Goal: Transaction & Acquisition: Book appointment/travel/reservation

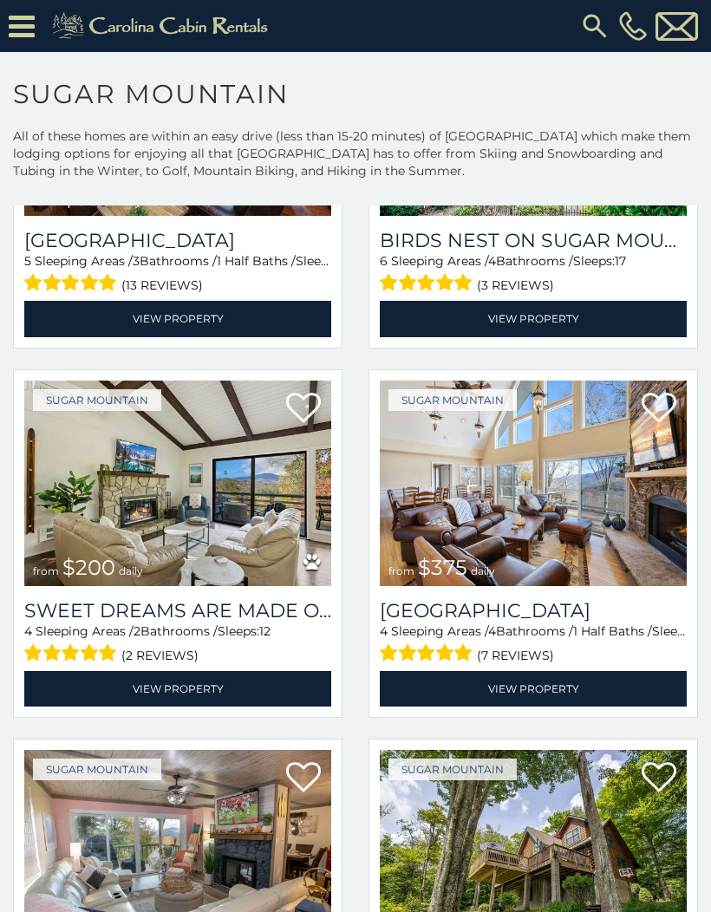
scroll to position [653, 0]
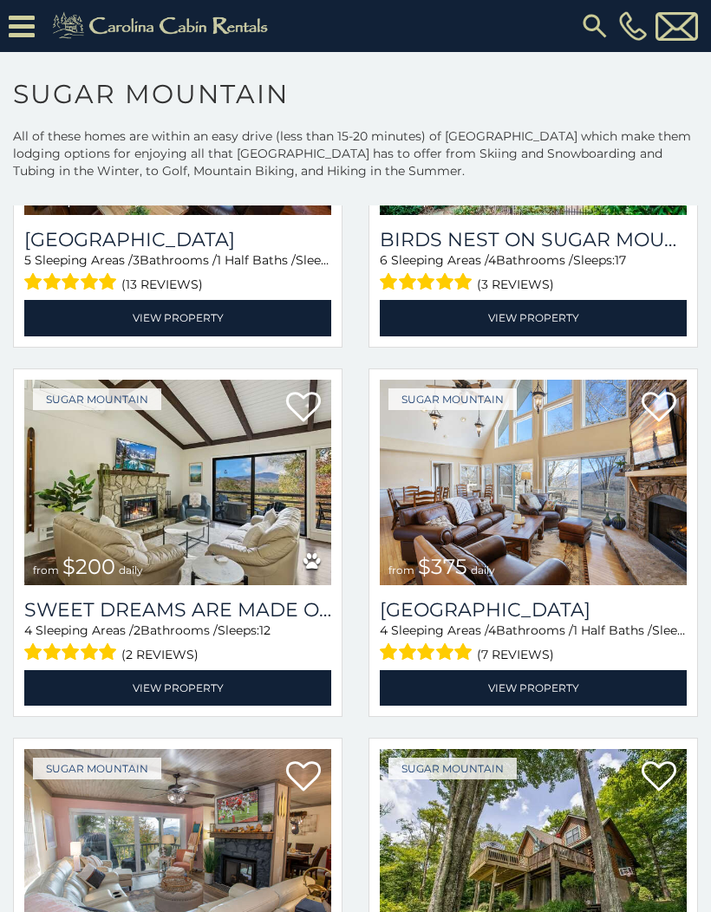
click at [45, 529] on img at bounding box center [177, 482] width 307 height 205
click at [68, 562] on span "$200" at bounding box center [88, 566] width 53 height 25
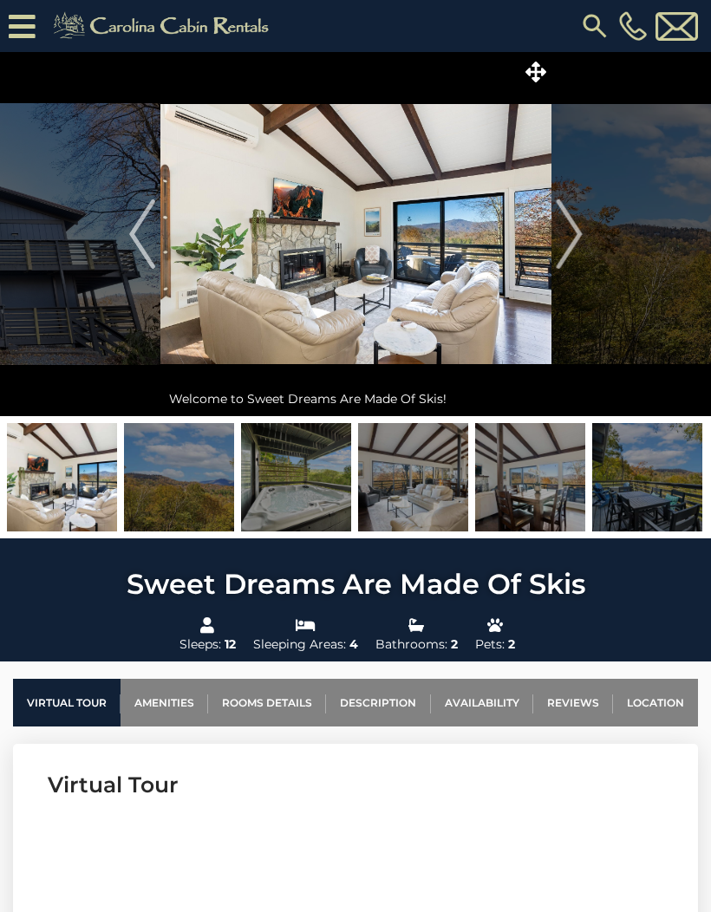
click at [571, 243] on img "Next" at bounding box center [568, 233] width 26 height 69
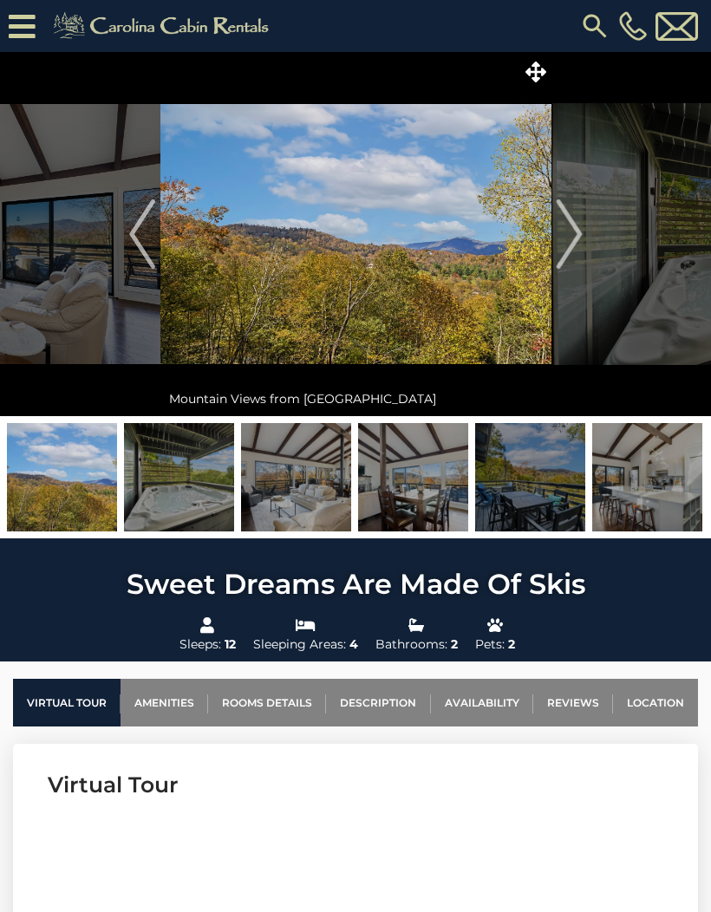
click at [576, 237] on img "Next" at bounding box center [568, 233] width 26 height 69
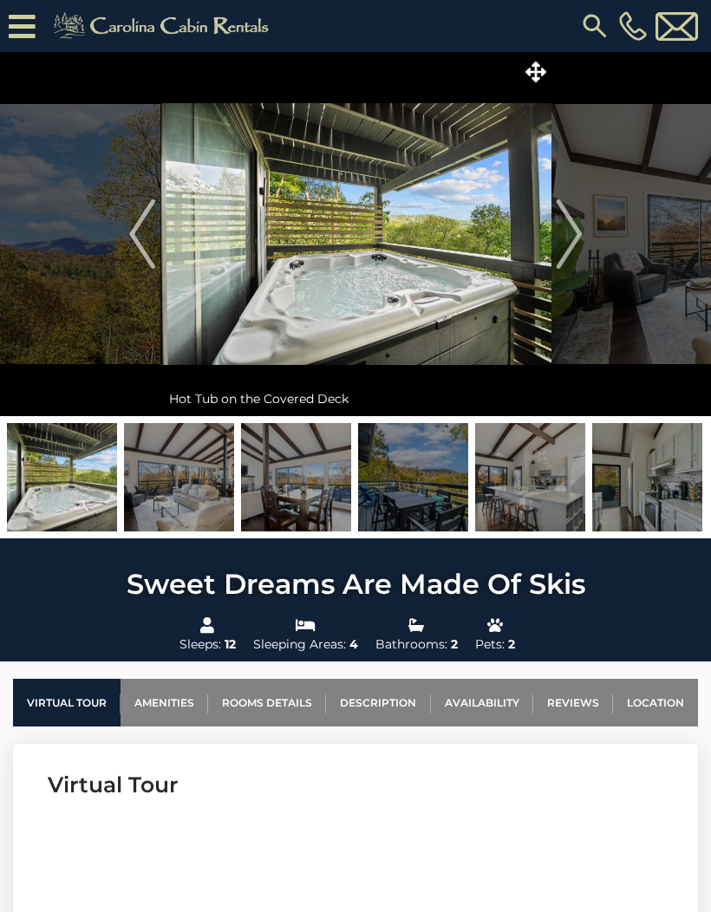
click at [580, 242] on img "Next" at bounding box center [568, 233] width 26 height 69
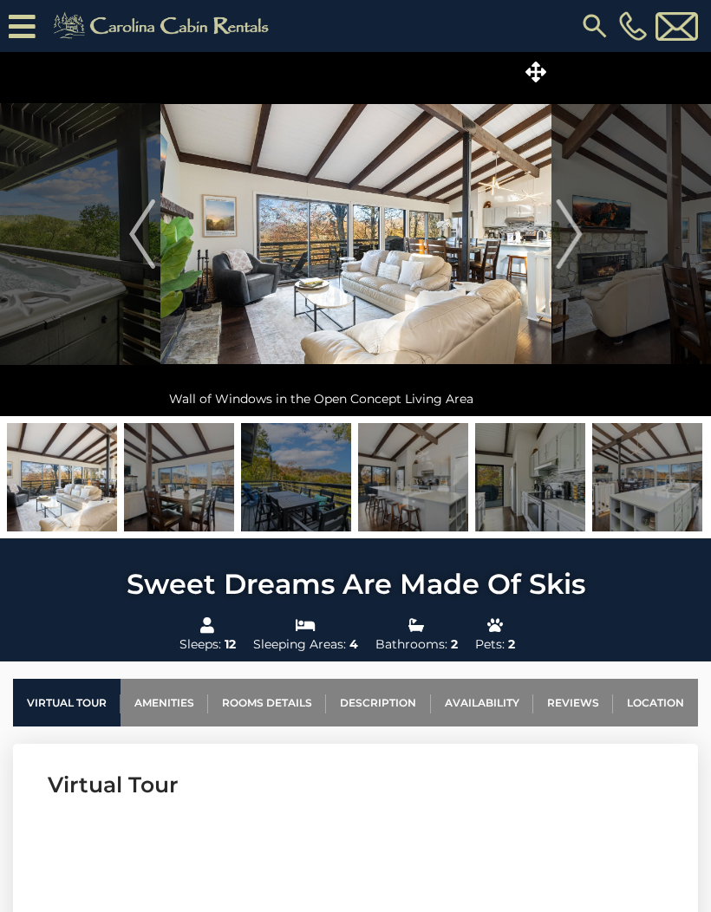
click at [581, 248] on button "Next" at bounding box center [569, 234] width 36 height 364
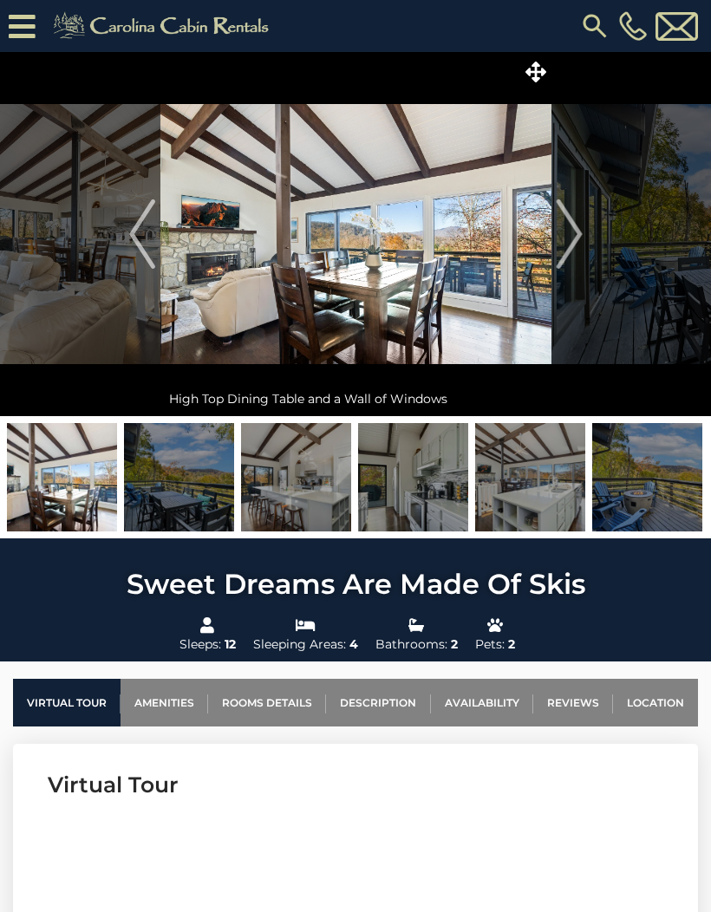
click at [574, 256] on img "Next" at bounding box center [568, 233] width 26 height 69
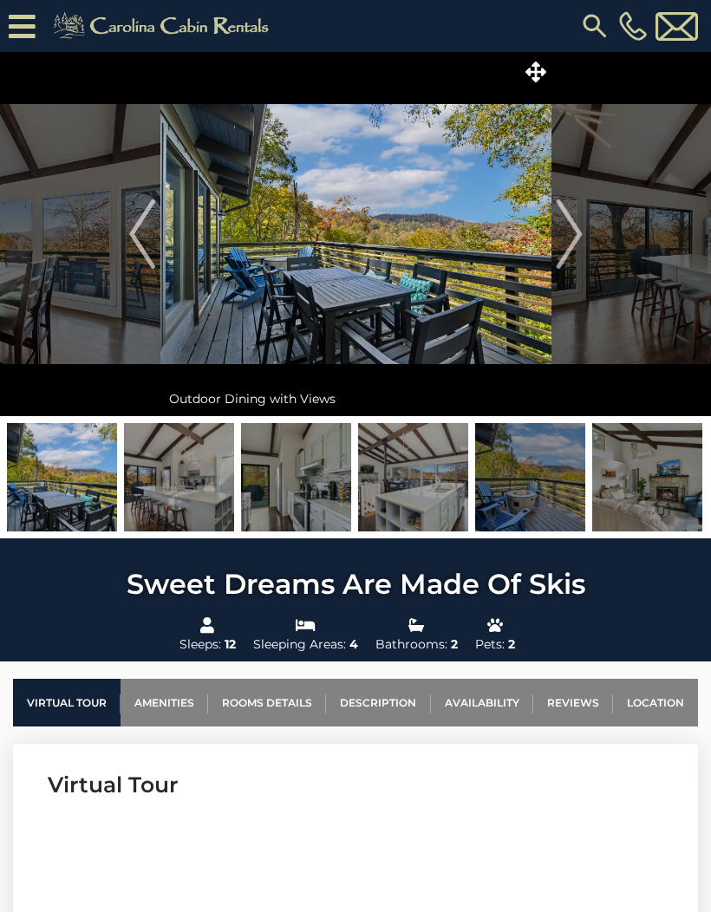
click at [578, 247] on img "Next" at bounding box center [568, 233] width 26 height 69
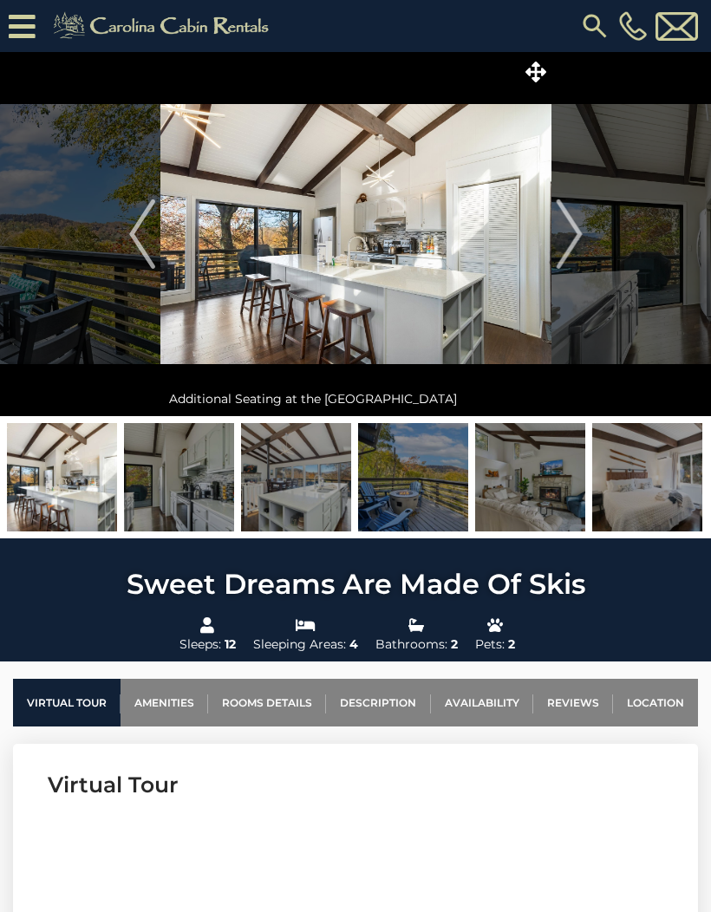
click at [582, 243] on button "Next" at bounding box center [569, 234] width 36 height 364
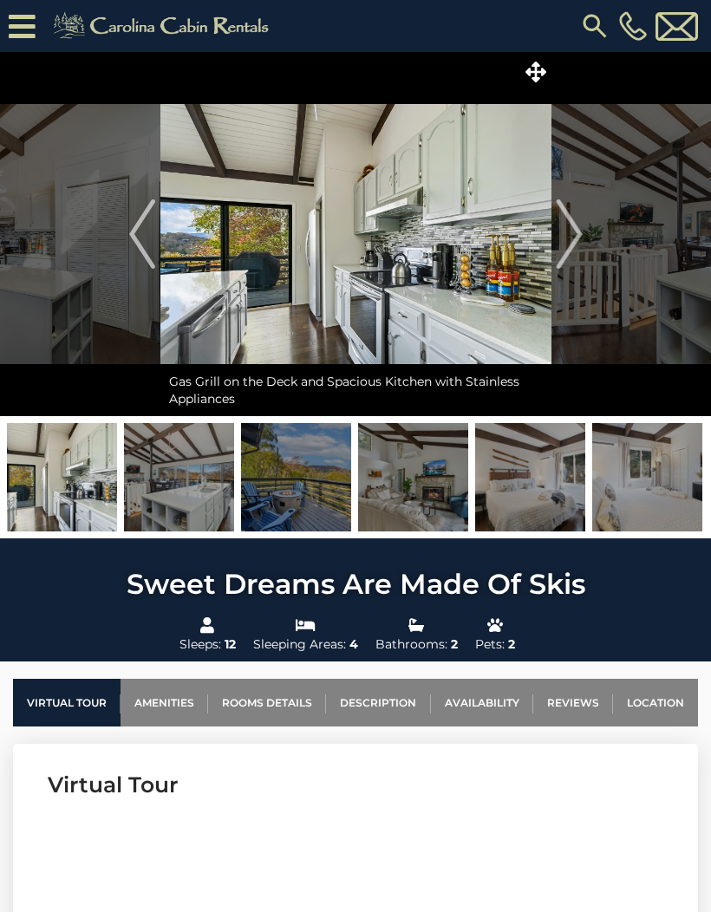
click at [564, 250] on img "Next" at bounding box center [568, 233] width 26 height 69
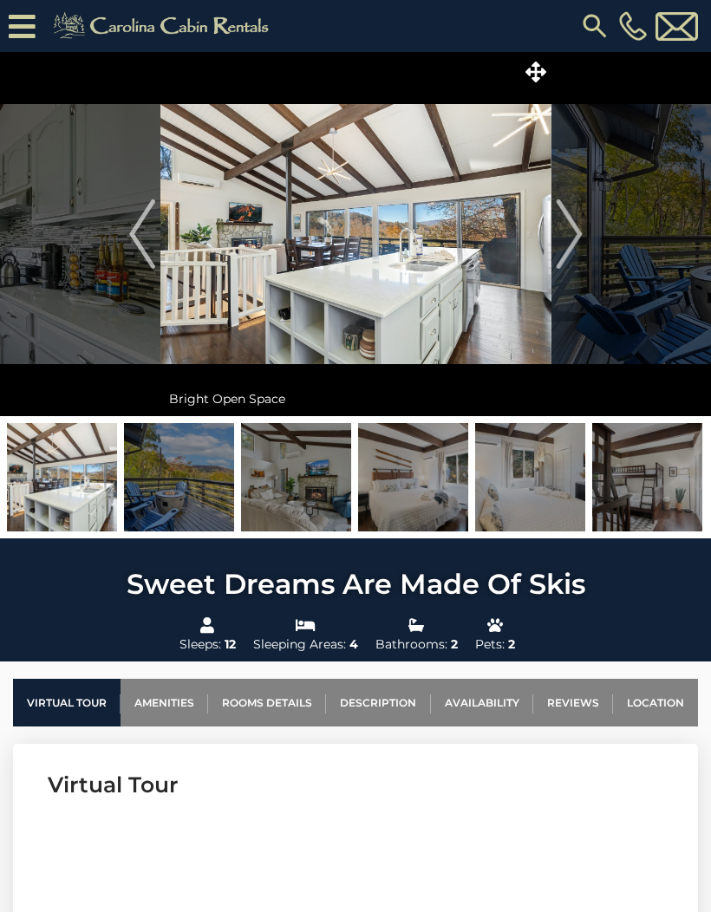
click at [579, 262] on img "Next" at bounding box center [568, 233] width 26 height 69
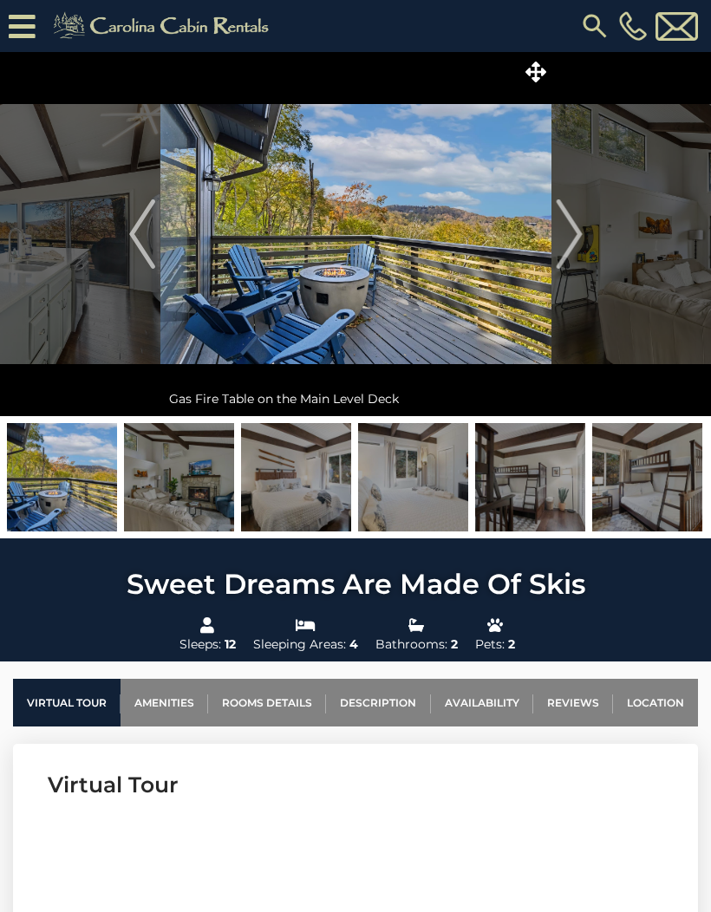
click at [575, 245] on img "Next" at bounding box center [568, 233] width 26 height 69
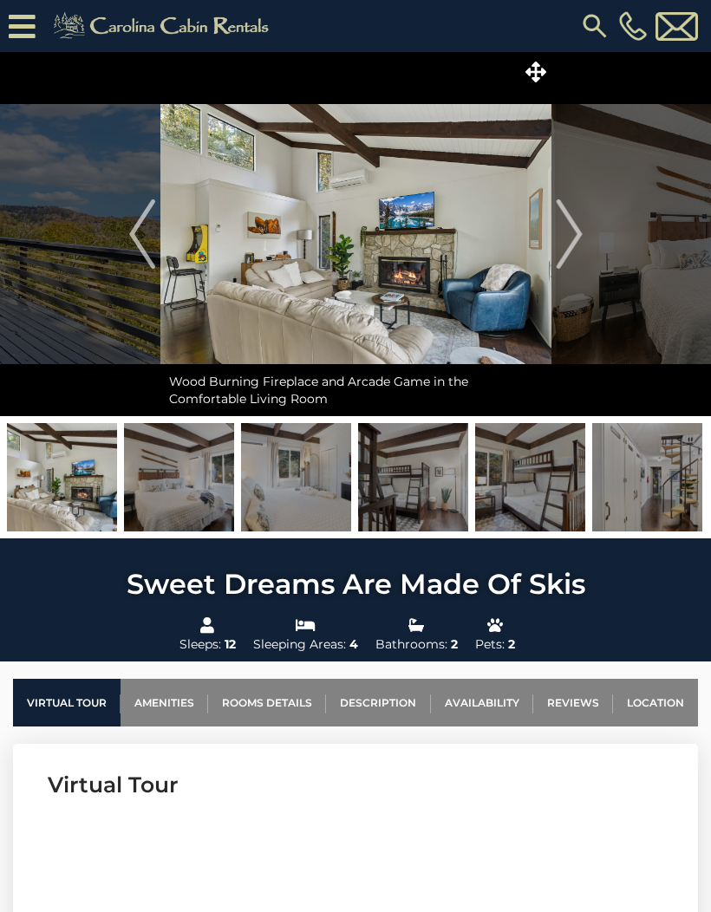
click at [577, 270] on button "Next" at bounding box center [569, 234] width 36 height 364
